Goal: Share content

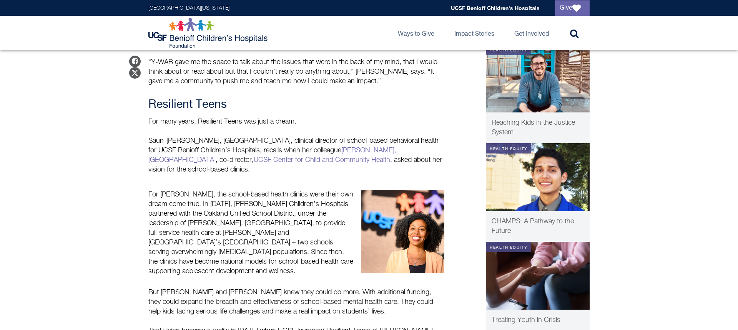
scroll to position [458, 0]
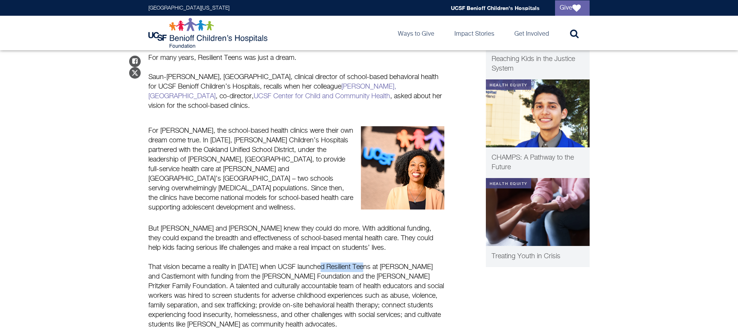
drag, startPoint x: 325, startPoint y: 254, endPoint x: 367, endPoint y: 253, distance: 41.5
click at [367, 263] on p "That vision became a reality in [DATE] when UCSF launched Resilient Teens at [P…" at bounding box center [296, 296] width 296 height 67
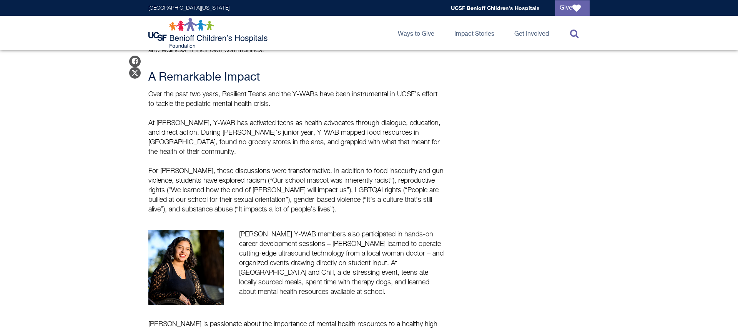
copy p "Resilient Teens"
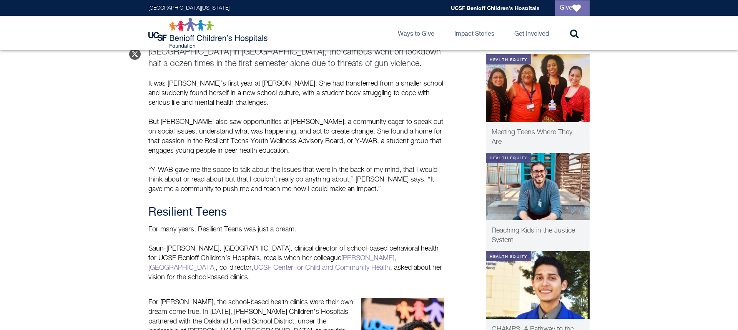
scroll to position [206, 0]
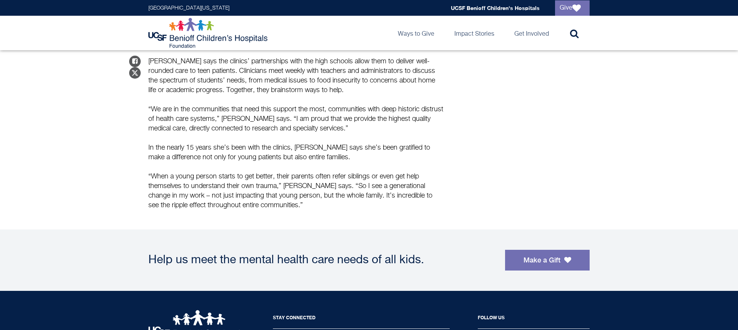
scroll to position [609, 0]
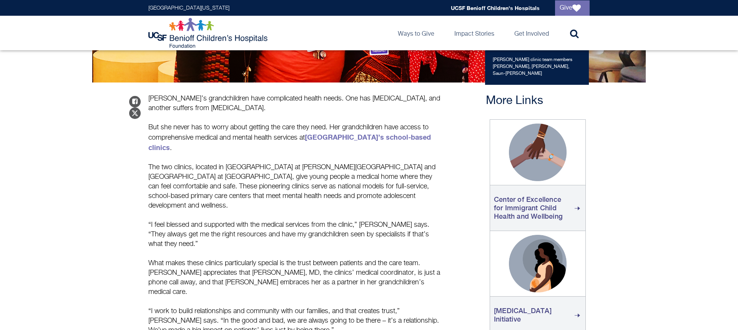
scroll to position [228, 0]
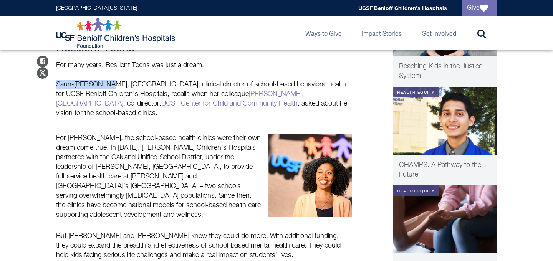
drag, startPoint x: 105, startPoint y: 85, endPoint x: 55, endPoint y: 84, distance: 50.3
click at [222, 90] on p "Saun-[PERSON_NAME], [GEOGRAPHIC_DATA], clinical director of school-based behavi…" at bounding box center [204, 99] width 296 height 38
click at [217, 98] on p "Saun-[PERSON_NAME], [GEOGRAPHIC_DATA], clinical director of school-based behavi…" at bounding box center [204, 99] width 296 height 38
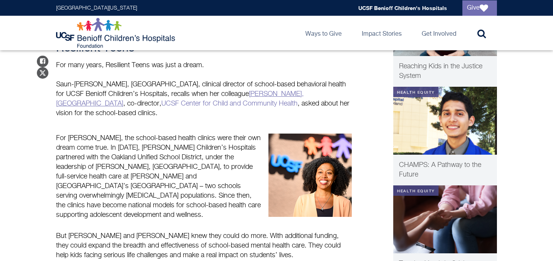
click at [217, 96] on link "[PERSON_NAME], [GEOGRAPHIC_DATA]" at bounding box center [180, 99] width 248 height 17
drag, startPoint x: 55, startPoint y: 83, endPoint x: 104, endPoint y: 80, distance: 48.9
copy p "Saun-Toy Trotte"
